Goal: Task Accomplishment & Management: Manage account settings

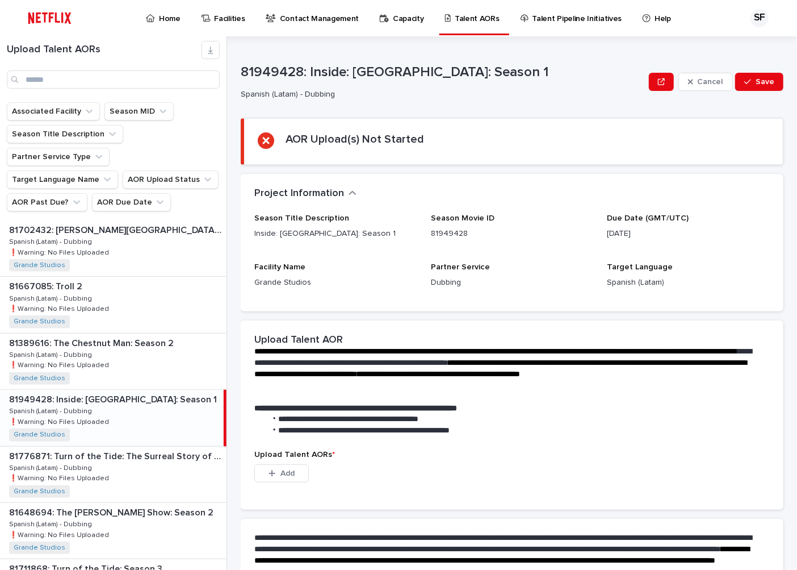
click at [167, 19] on p "Home" at bounding box center [170, 12] width 22 height 24
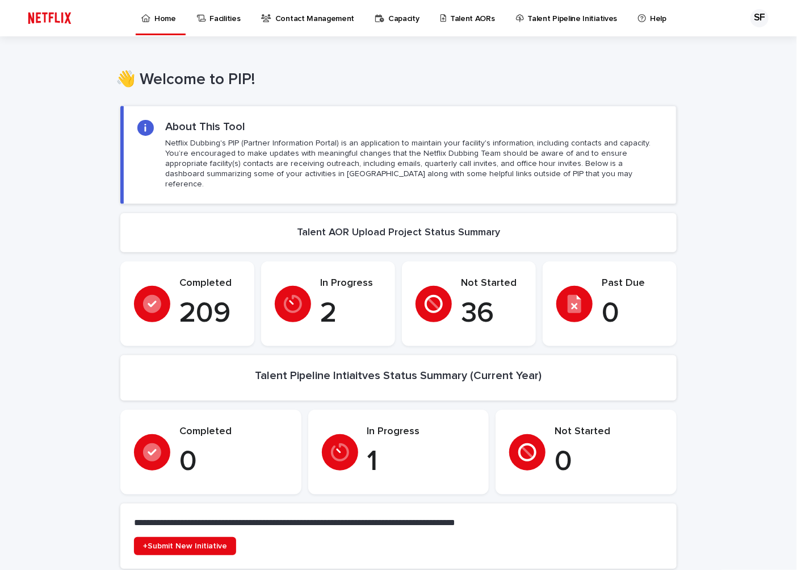
click at [456, 16] on p "Talent AORs" at bounding box center [472, 12] width 45 height 24
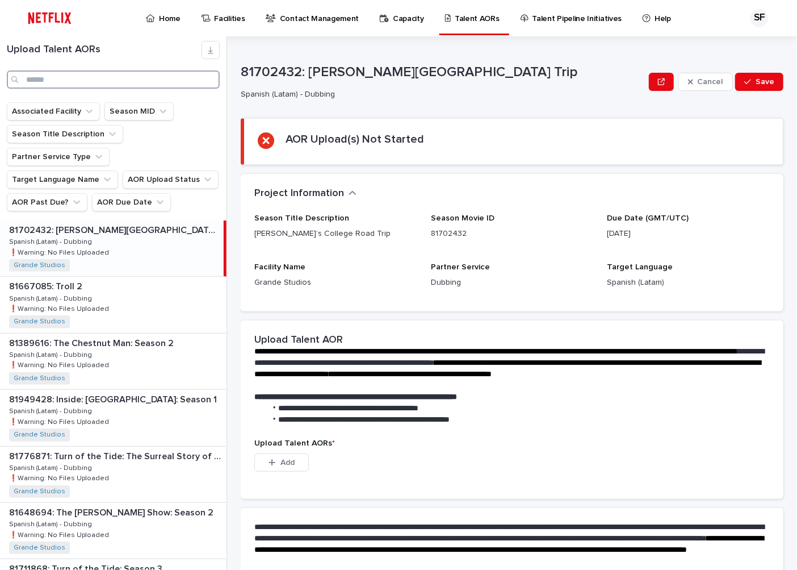
click at [58, 77] on input "Search" at bounding box center [113, 79] width 213 height 18
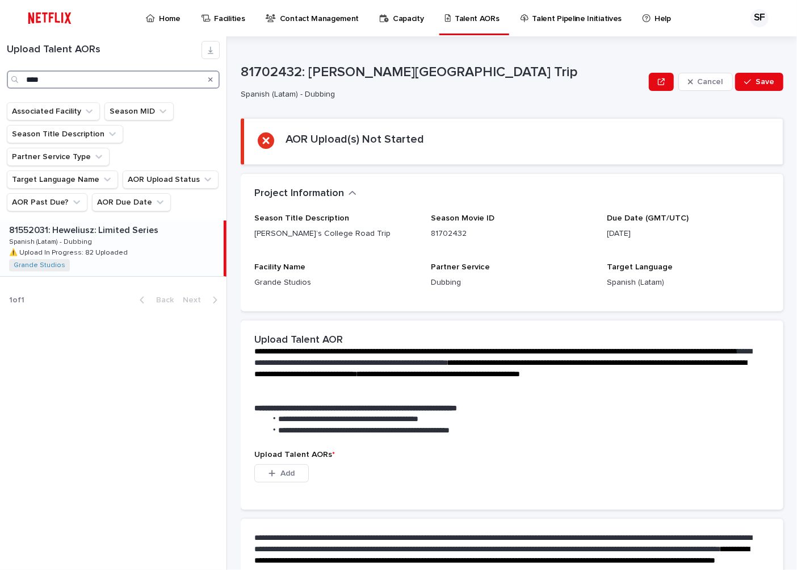
type input "****"
click at [49, 223] on p "81552031: Heweliusz: Limited Series" at bounding box center [85, 229] width 152 height 13
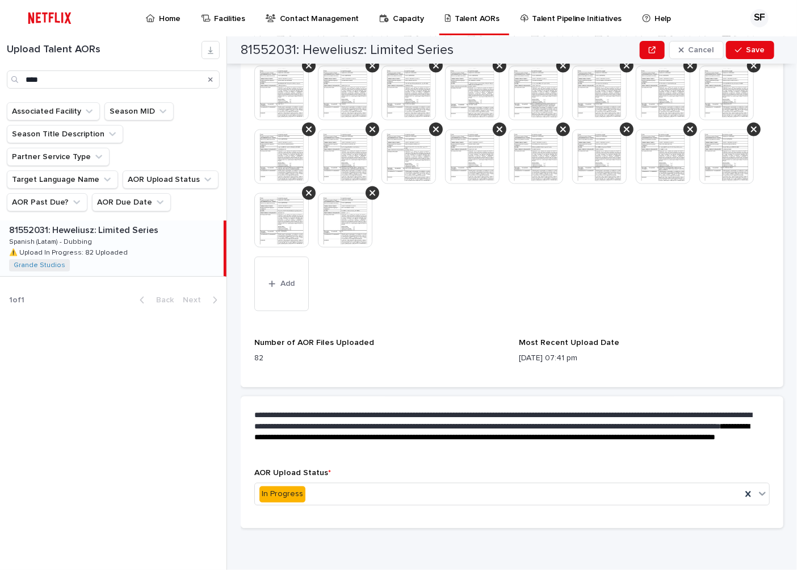
scroll to position [946, 0]
click at [297, 311] on button "Add" at bounding box center [281, 284] width 55 height 55
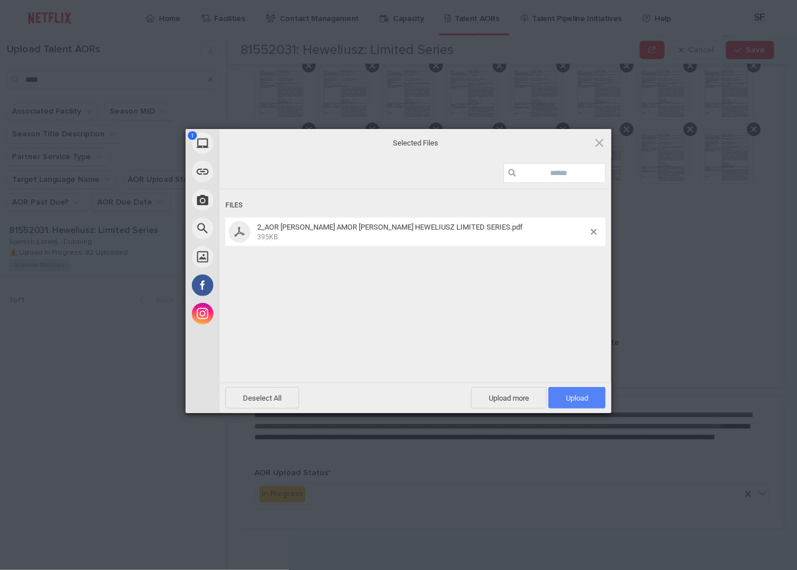
click at [575, 396] on span "Upload 1" at bounding box center [577, 398] width 22 height 9
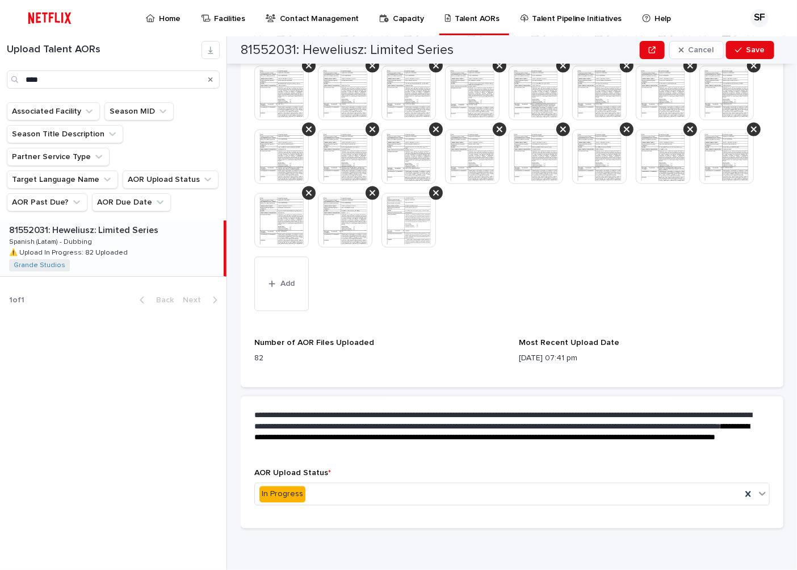
scroll to position [981, 0]
click at [358, 488] on div "In Progress" at bounding box center [498, 494] width 487 height 19
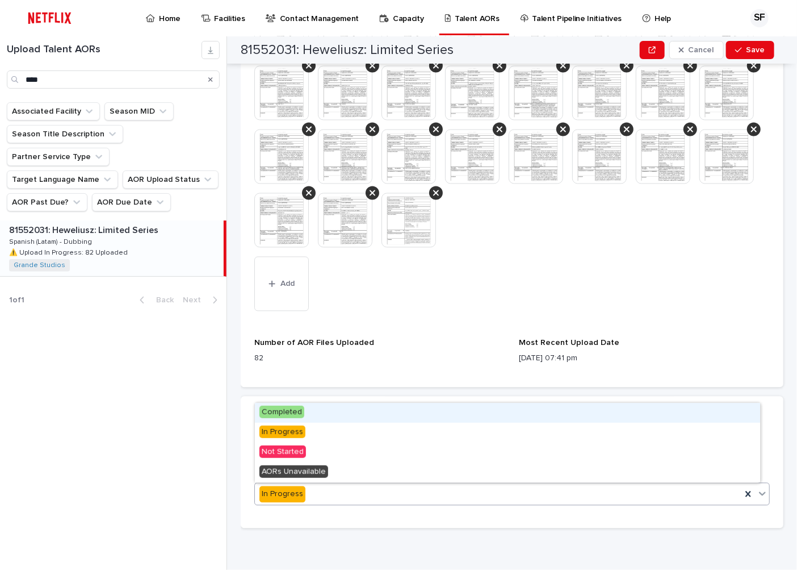
click at [317, 416] on div "Completed" at bounding box center [507, 413] width 505 height 20
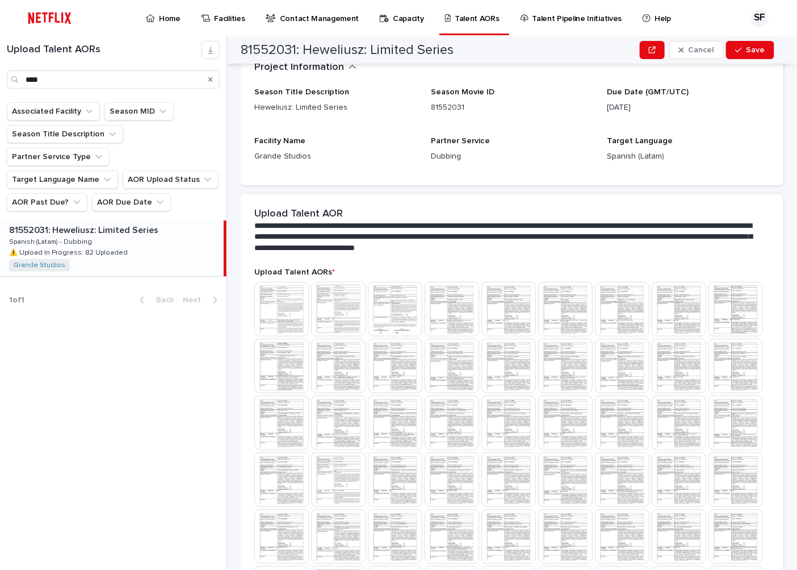
scroll to position [0, 0]
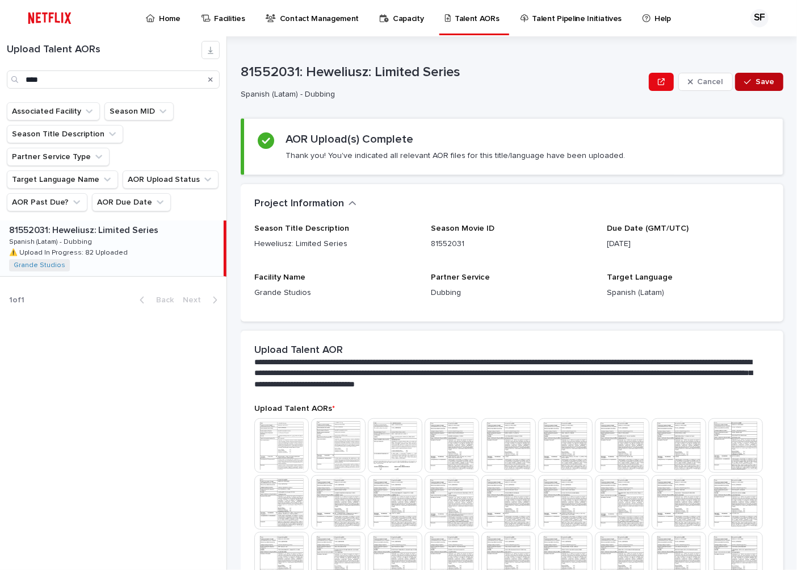
click at [763, 74] on button "Save" at bounding box center [760, 82] width 48 height 18
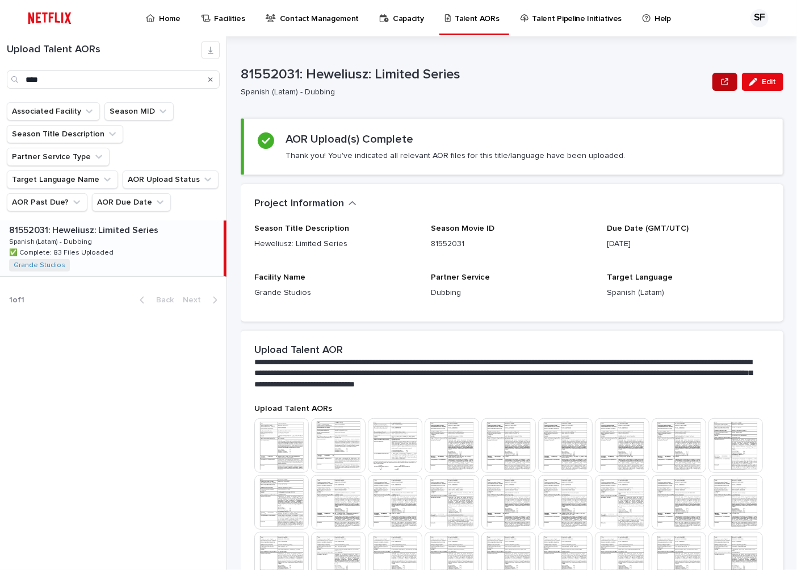
click at [722, 81] on icon "button" at bounding box center [725, 81] width 7 height 7
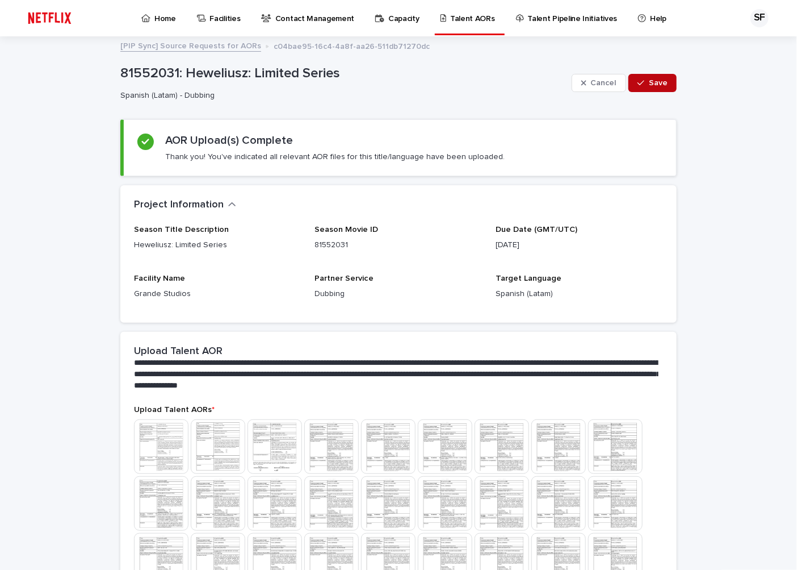
click at [665, 83] on button "Save" at bounding box center [653, 83] width 48 height 18
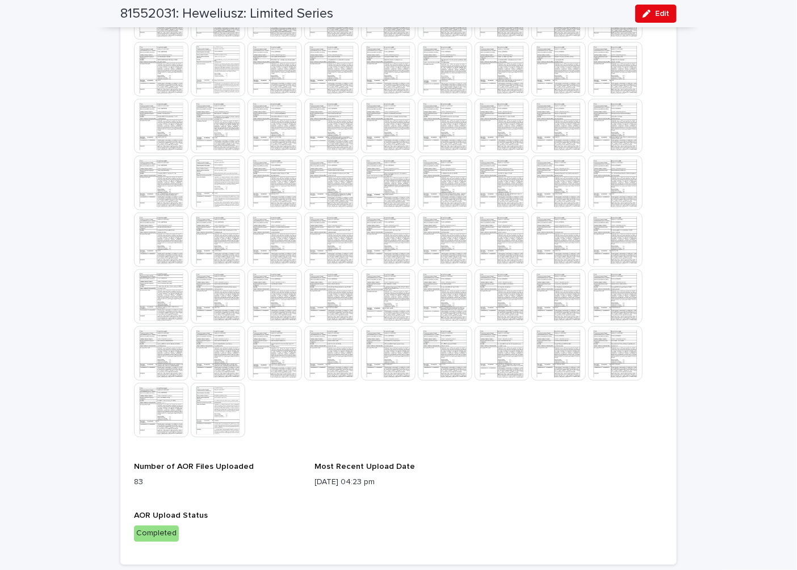
scroll to position [537, 0]
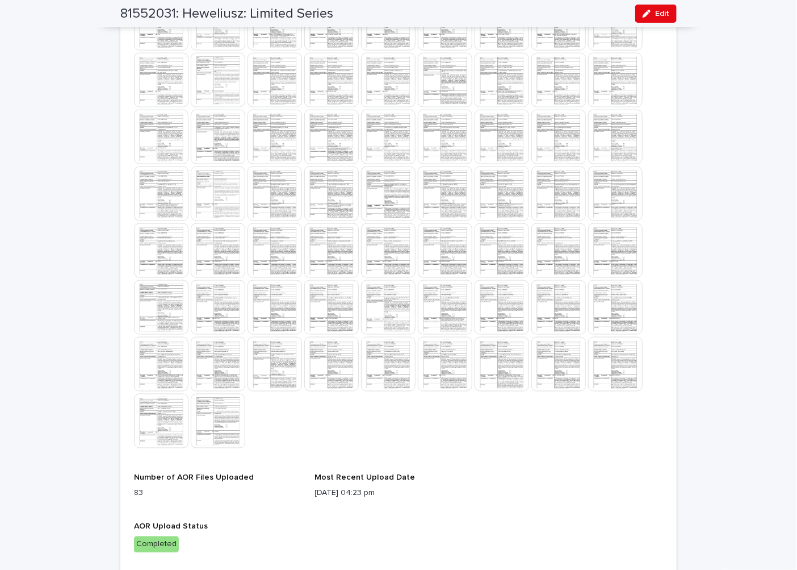
click at [307, 9] on h2 "81552031: Heweliusz: Limited Series" at bounding box center [226, 14] width 213 height 16
drag, startPoint x: 336, startPoint y: 12, endPoint x: 118, endPoint y: 8, distance: 218.1
click at [120, 8] on div "81552031: Heweliusz: Limited Series Edit" at bounding box center [398, 13] width 557 height 27
copy h2 "81552031: Heweliusz: Limited Series"
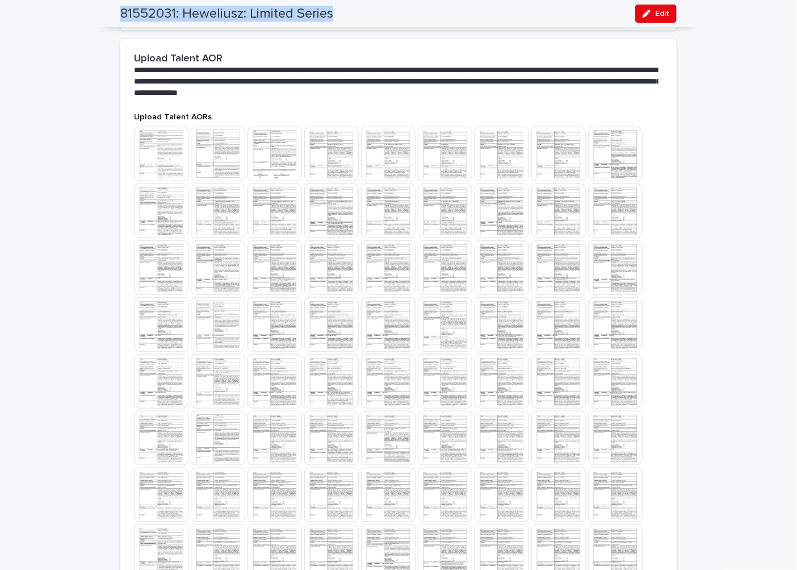
scroll to position [0, 0]
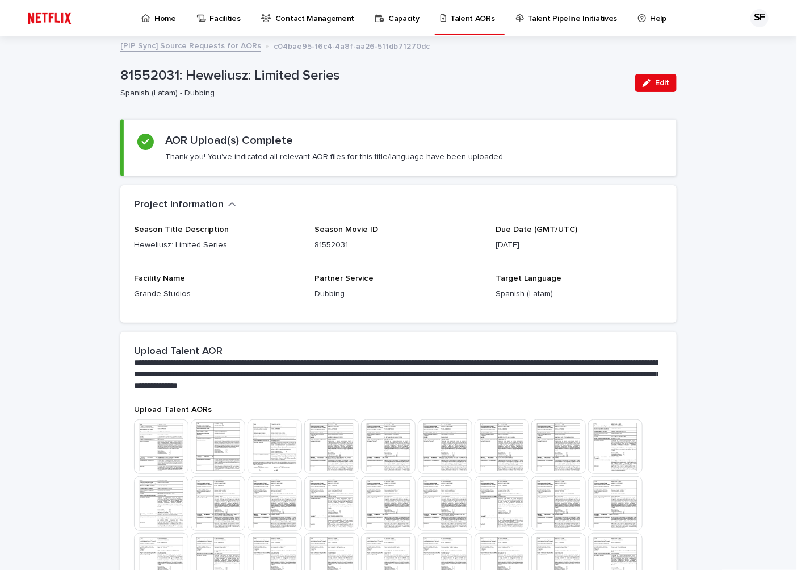
click at [209, 74] on p "81552031: Heweliusz: Limited Series" at bounding box center [373, 76] width 506 height 16
drag, startPoint x: 348, startPoint y: 74, endPoint x: 116, endPoint y: 72, distance: 231.2
click at [120, 72] on p "81552031: Heweliusz: Limited Series" at bounding box center [373, 76] width 506 height 16
copy p "81552031: Heweliusz: Limited Series"
click at [168, 18] on p "Home" at bounding box center [165, 12] width 22 height 24
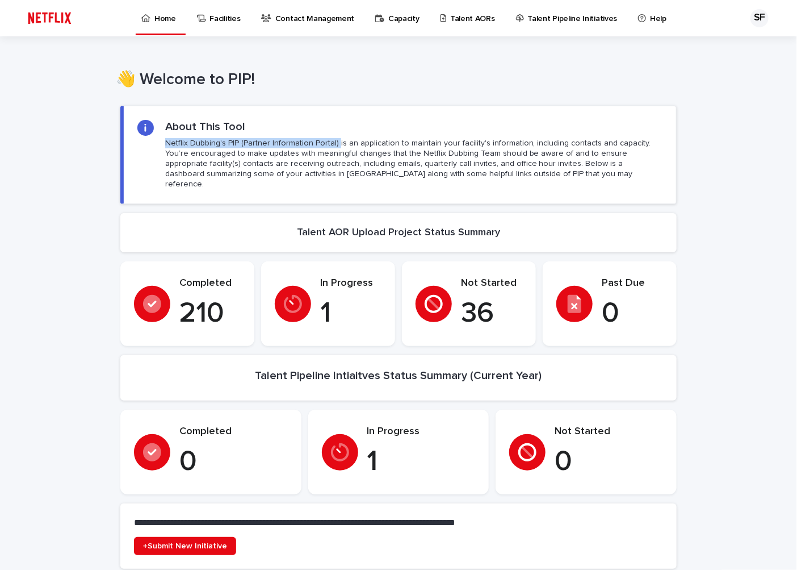
drag, startPoint x: 328, startPoint y: 141, endPoint x: 161, endPoint y: 142, distance: 167.0
click at [165, 142] on p "Netflix Dubbing's PIP (Partner Information Portal) is an application to maintai…" at bounding box center [414, 164] width 498 height 52
copy p "Netflix Dubbing's PIP (Partner Information Portal)"
click at [455, 19] on p "Talent AORs" at bounding box center [472, 12] width 45 height 24
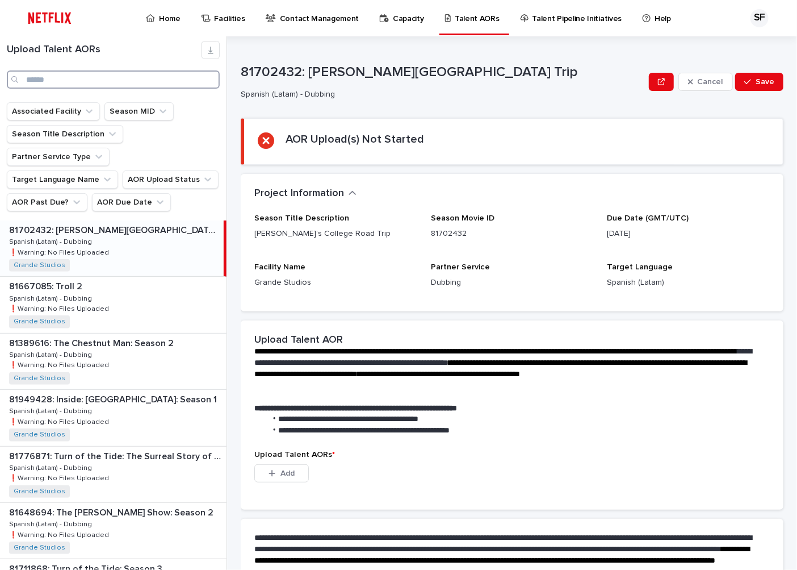
click at [37, 76] on input "Search" at bounding box center [113, 79] width 213 height 18
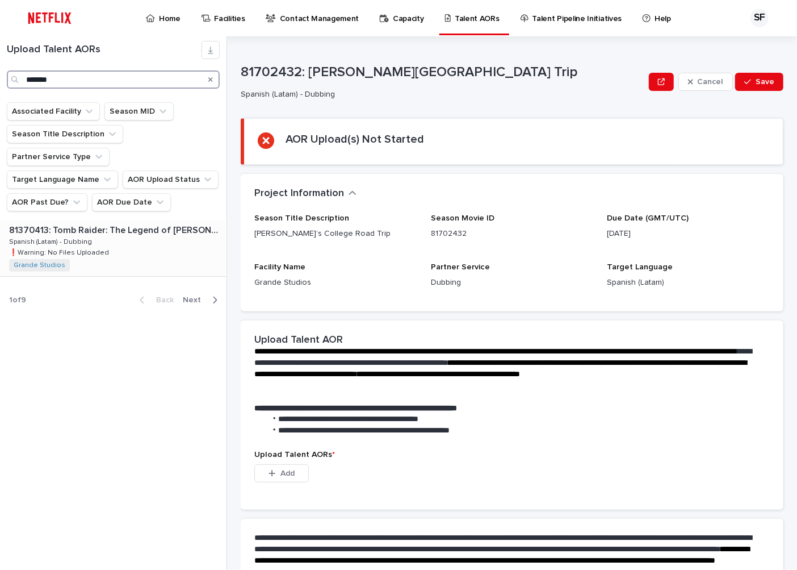
type input "*******"
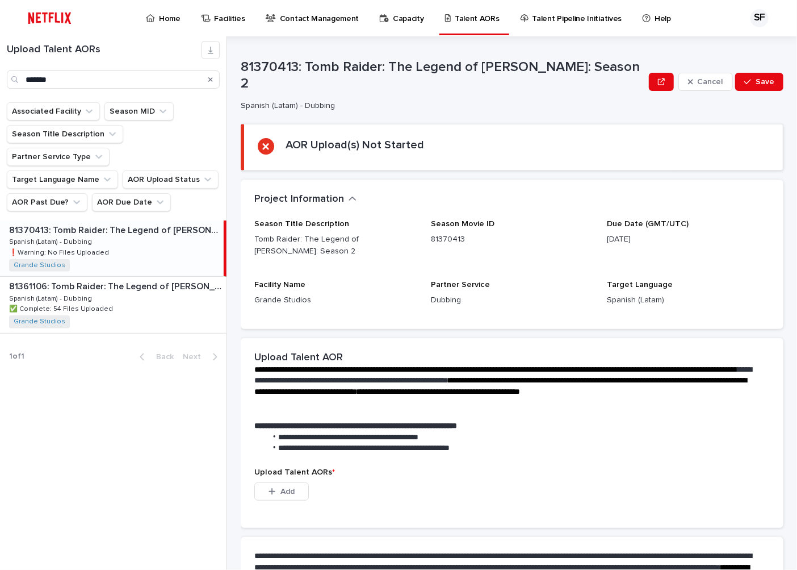
click at [139, 231] on div "81370413: Tomb Raider: The Legend of [PERSON_NAME]: Season 2 81370413: Tomb Rai…" at bounding box center [112, 248] width 224 height 56
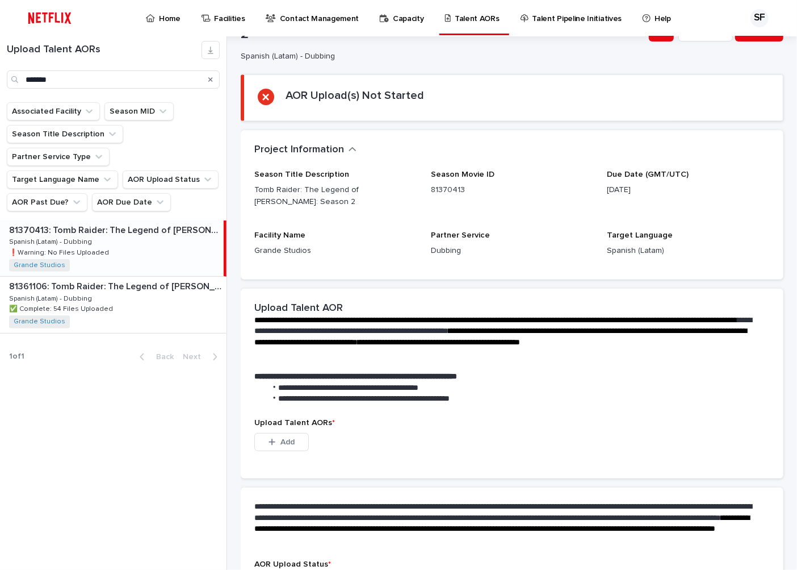
scroll to position [134, 0]
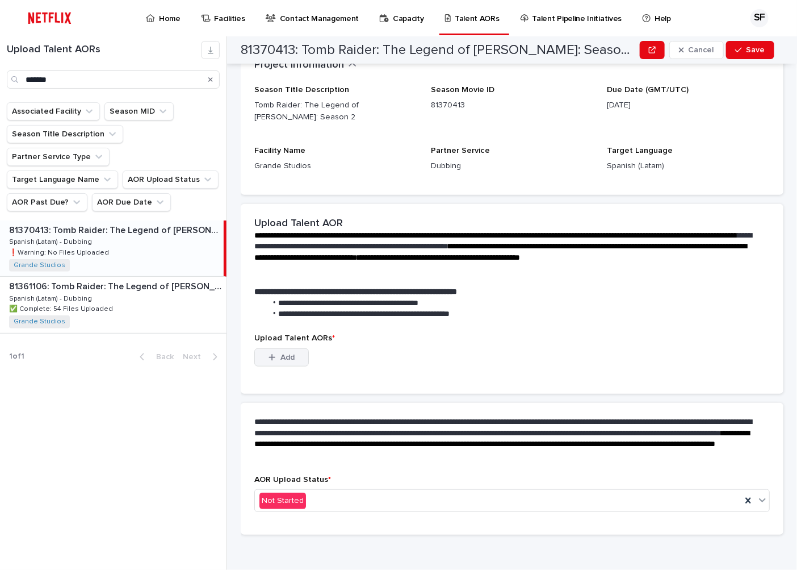
click at [288, 353] on span "Add" at bounding box center [288, 357] width 14 height 8
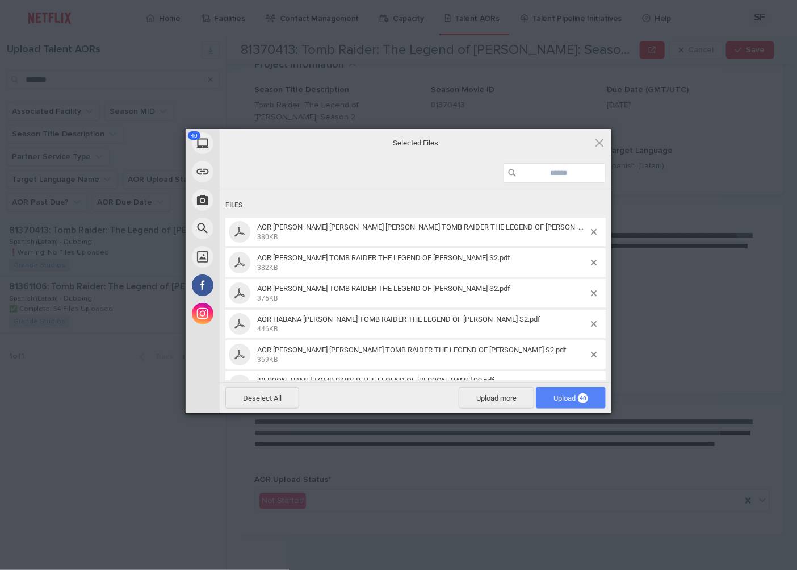
click at [566, 390] on span "Upload 40" at bounding box center [571, 398] width 70 height 22
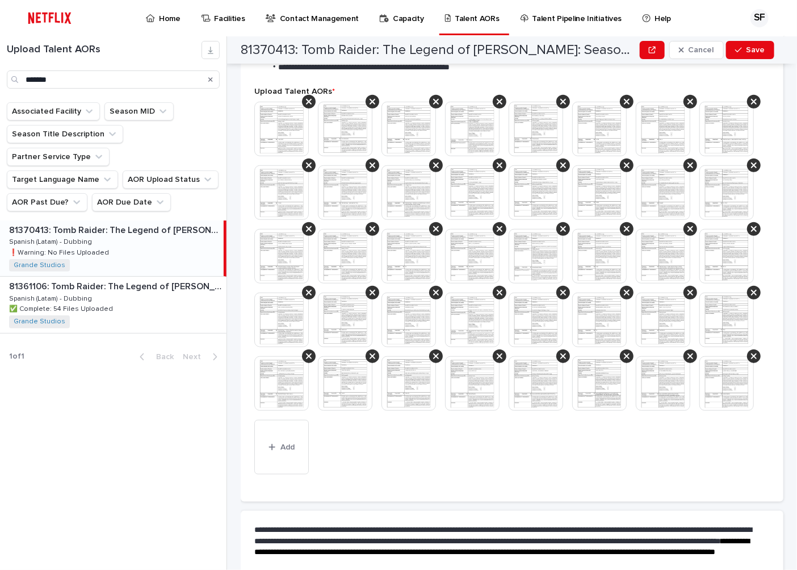
scroll to position [315, 0]
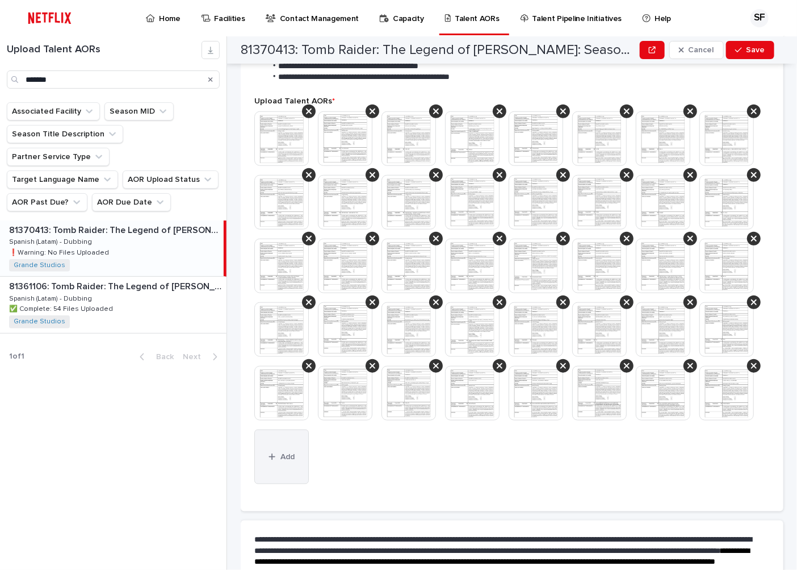
click at [288, 461] on span "Add" at bounding box center [288, 457] width 14 height 8
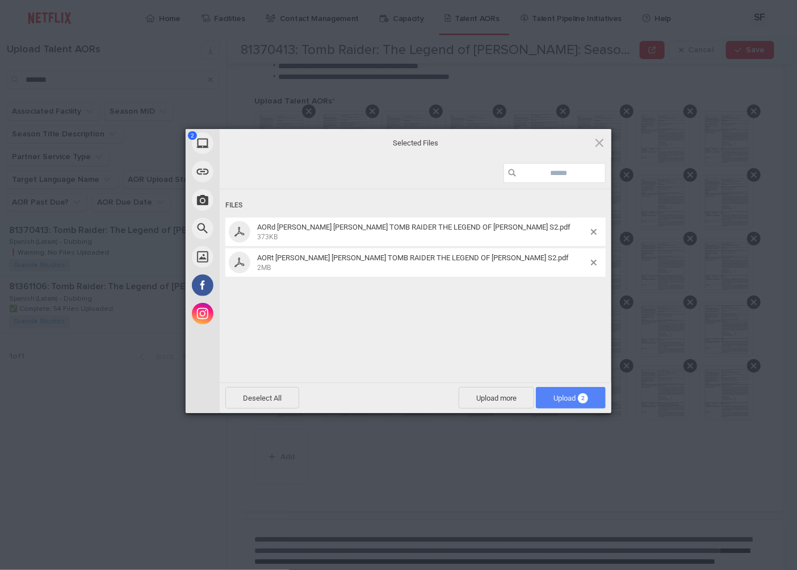
click at [555, 394] on span "Upload 2" at bounding box center [571, 398] width 35 height 9
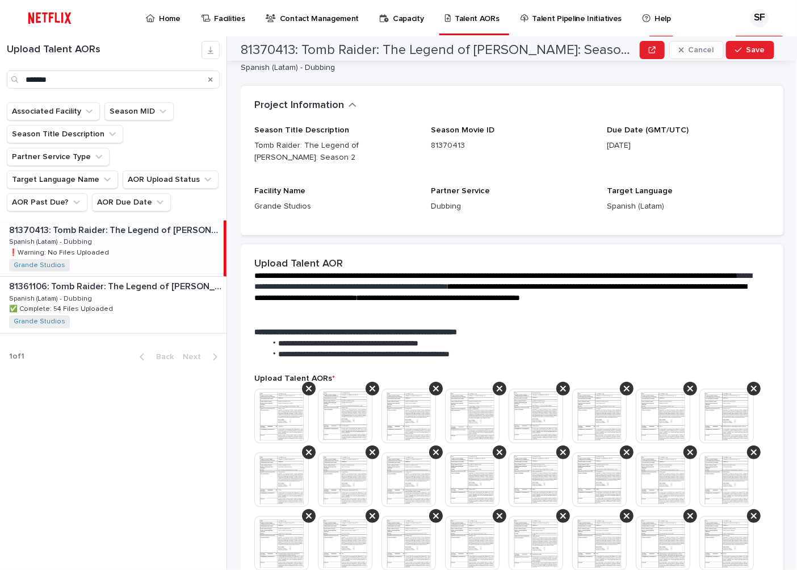
scroll to position [0, 0]
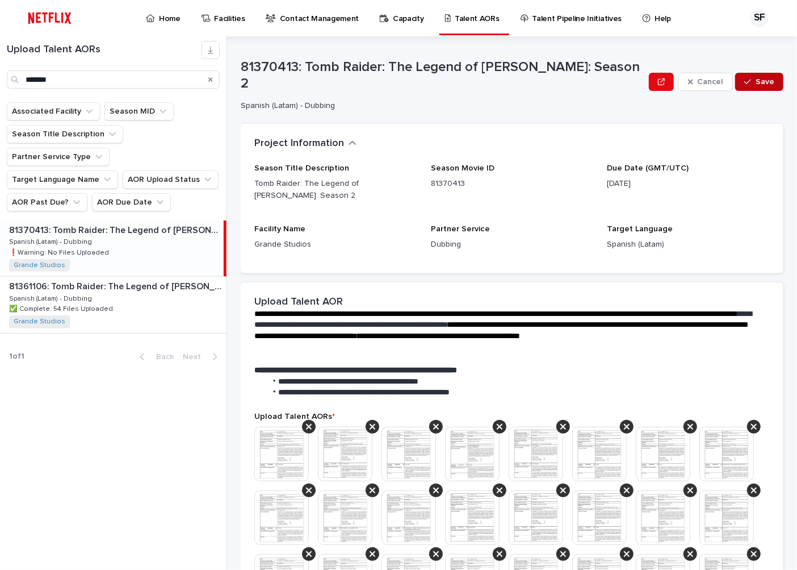
click at [767, 75] on button "Save" at bounding box center [760, 82] width 48 height 18
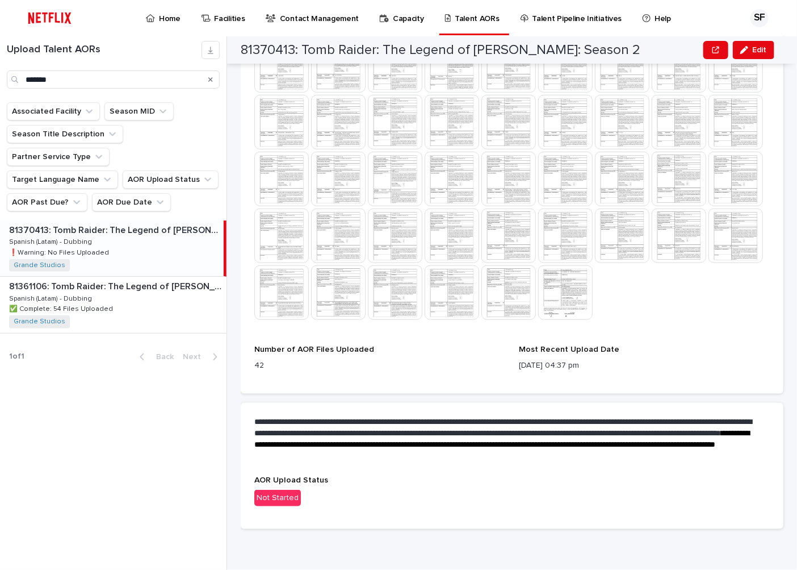
scroll to position [438, 0]
click at [320, 498] on p "Not Started" at bounding box center [512, 498] width 516 height 16
click at [767, 44] on button "Edit" at bounding box center [753, 50] width 41 height 18
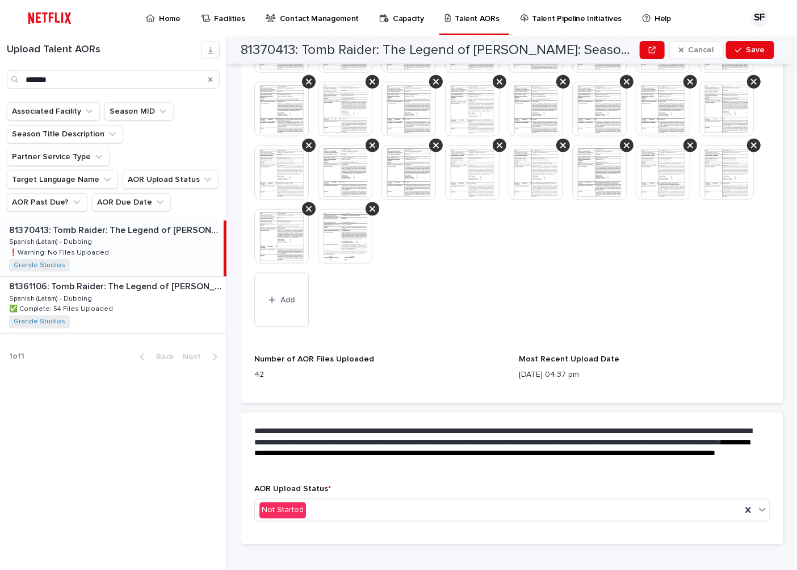
scroll to position [545, 0]
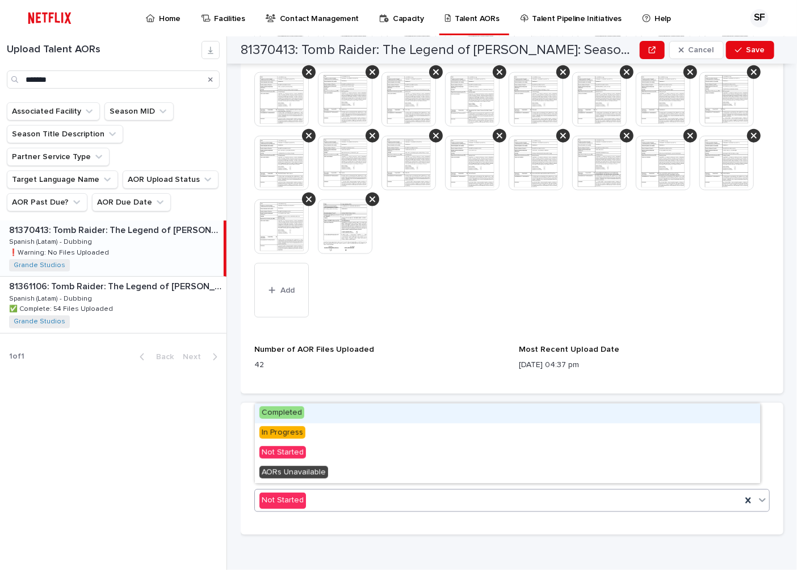
click at [321, 500] on div "Not Started" at bounding box center [498, 500] width 487 height 19
click at [303, 410] on div "Completed" at bounding box center [507, 413] width 505 height 20
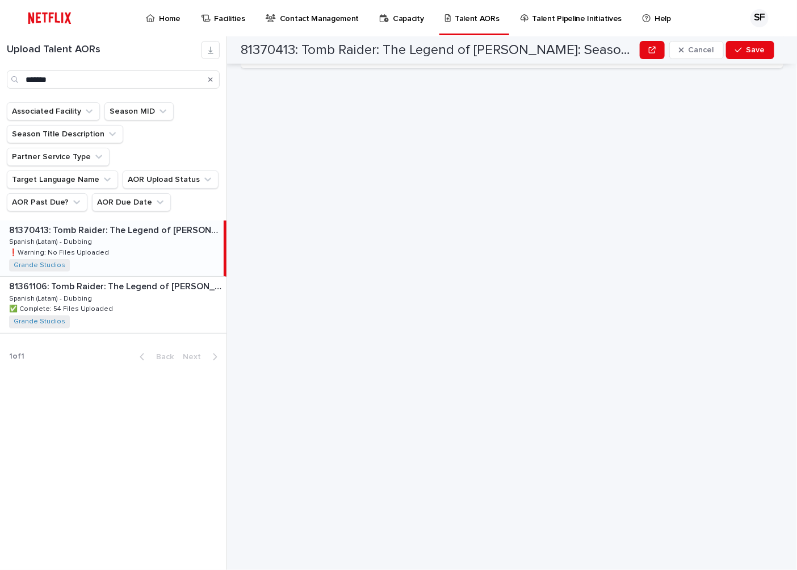
scroll to position [0, 0]
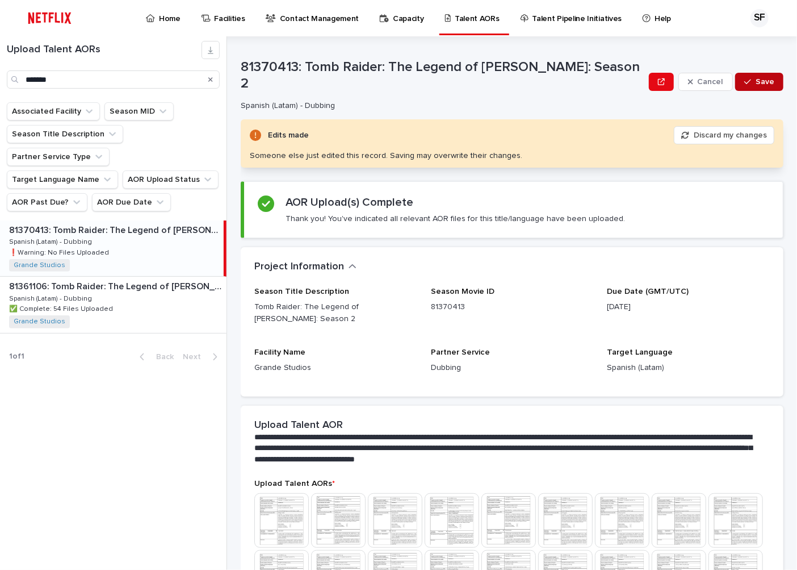
click at [770, 76] on button "Save" at bounding box center [760, 82] width 48 height 18
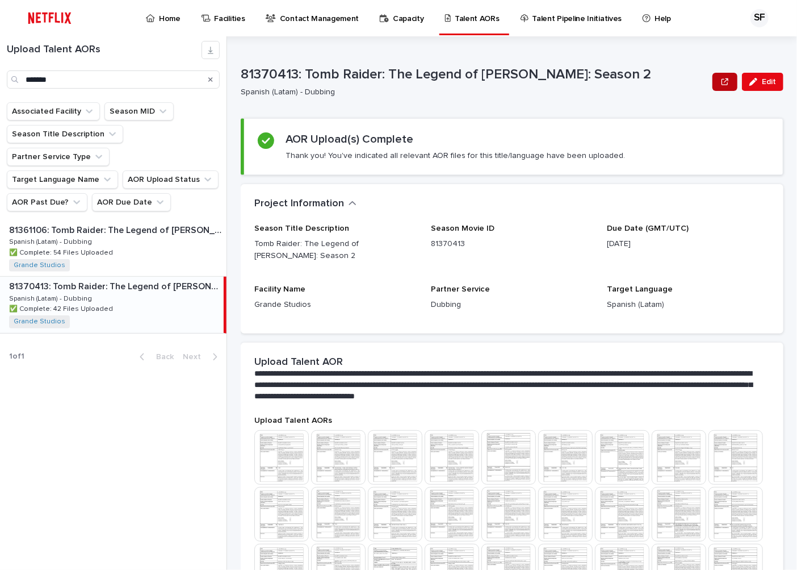
click at [722, 78] on icon "button" at bounding box center [725, 82] width 7 height 8
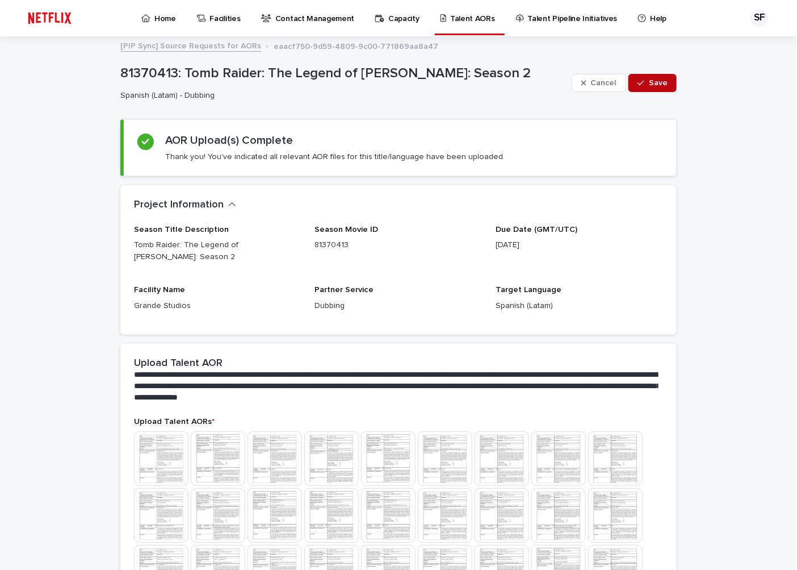
click at [643, 86] on div "button" at bounding box center [643, 83] width 11 height 8
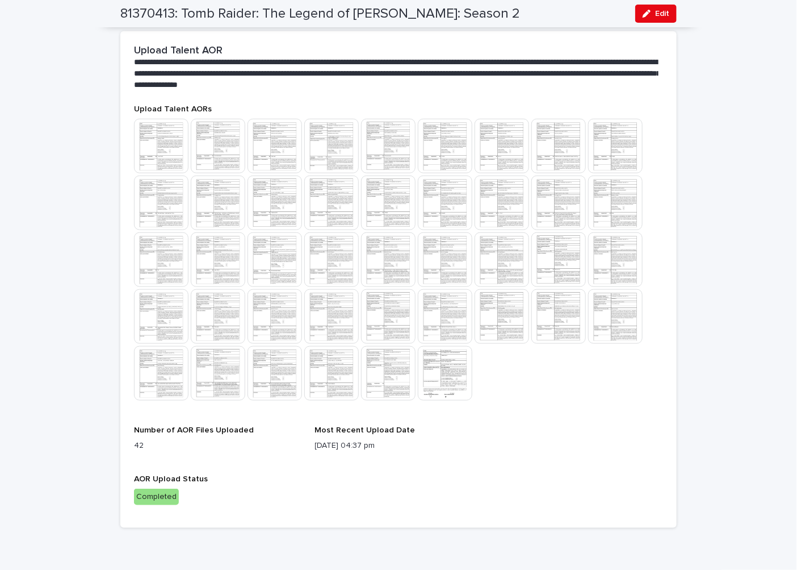
scroll to position [307, 0]
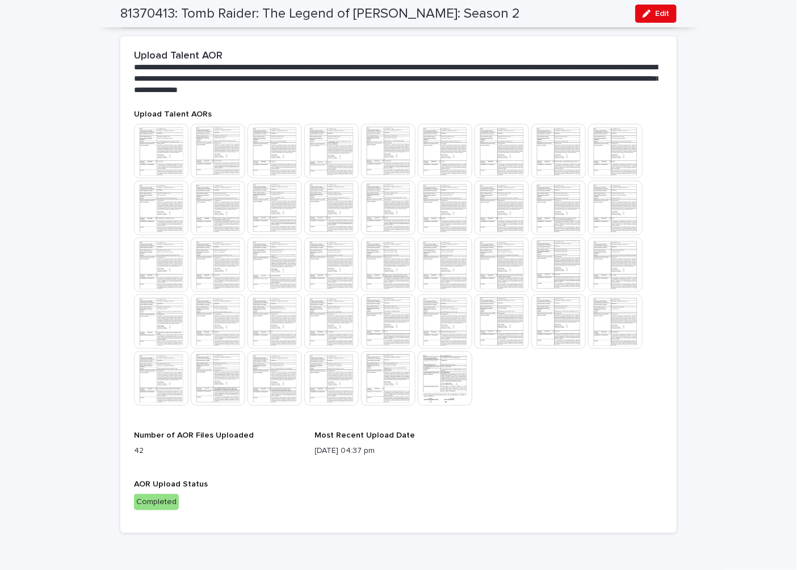
click at [433, 10] on h2 "81370413: Tomb Raider: The Legend of [PERSON_NAME]: Season 2" at bounding box center [320, 14] width 400 height 16
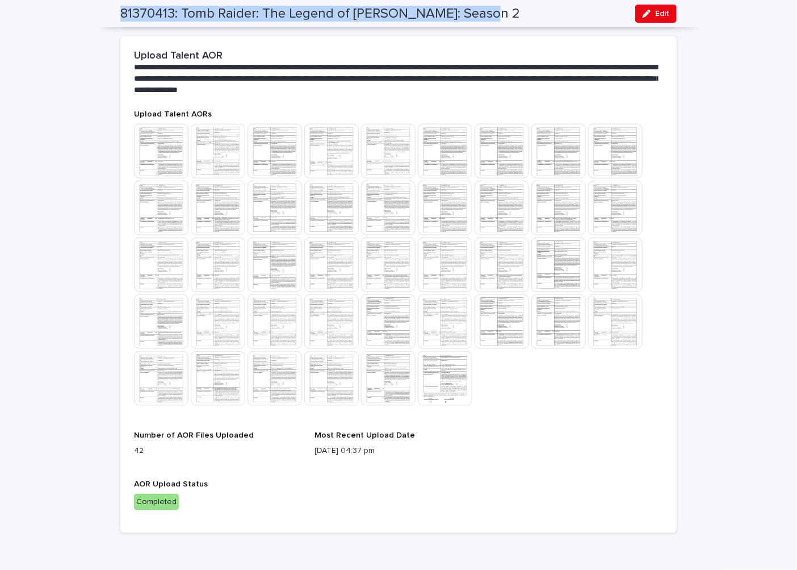
drag, startPoint x: 474, startPoint y: 10, endPoint x: 111, endPoint y: 14, distance: 362.9
click at [111, 14] on div "81370413: Tomb Raider: The Legend of [PERSON_NAME]: Season 2 Edit" at bounding box center [398, 13] width 611 height 27
copy h2 "81370413: Tomb Raider: The Legend of [PERSON_NAME]: Season 2"
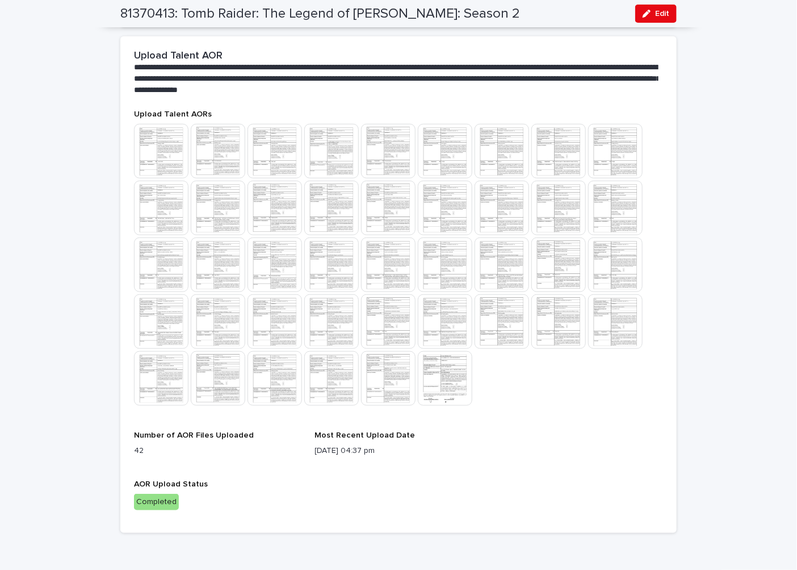
click at [707, 347] on div "Loading... Saving… Loading... Saving… 81370413: Tomb Raider: The Legend of [PER…" at bounding box center [398, 164] width 797 height 868
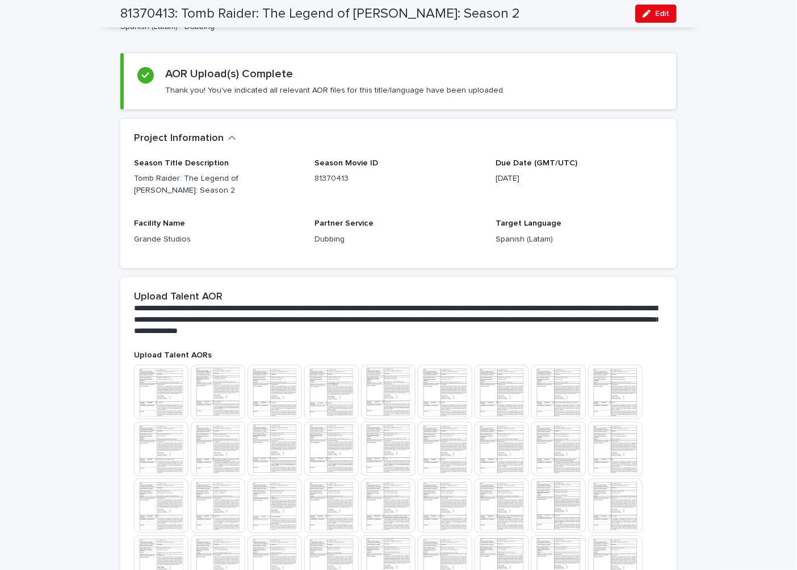
scroll to position [0, 0]
